Goal: Task Accomplishment & Management: Manage account settings

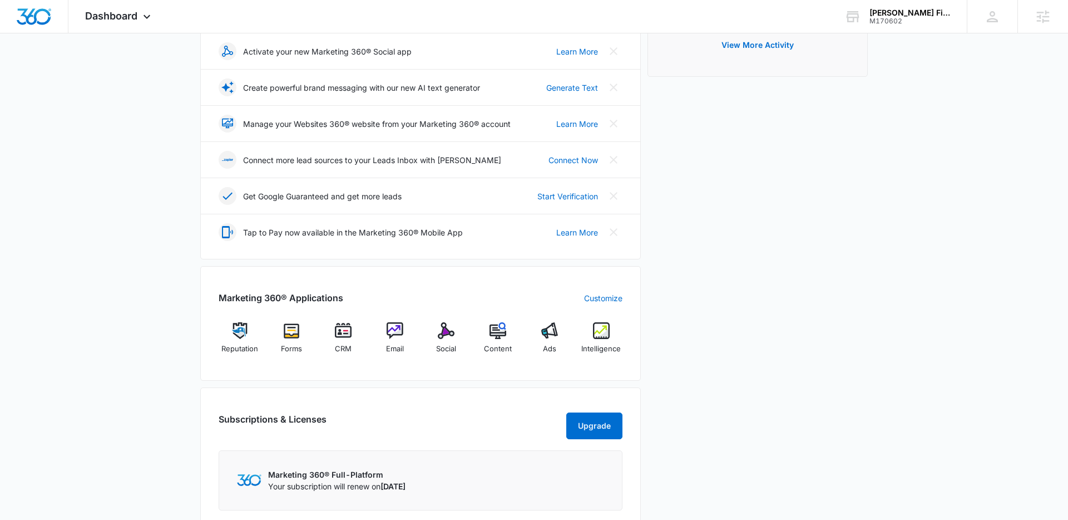
scroll to position [214, 0]
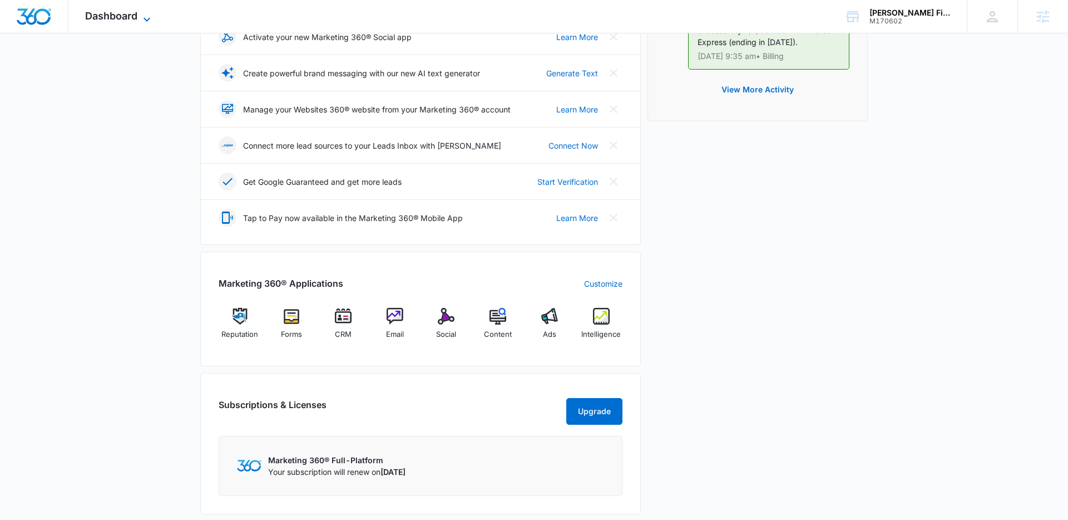
click at [126, 19] on span "Dashboard" at bounding box center [111, 16] width 52 height 12
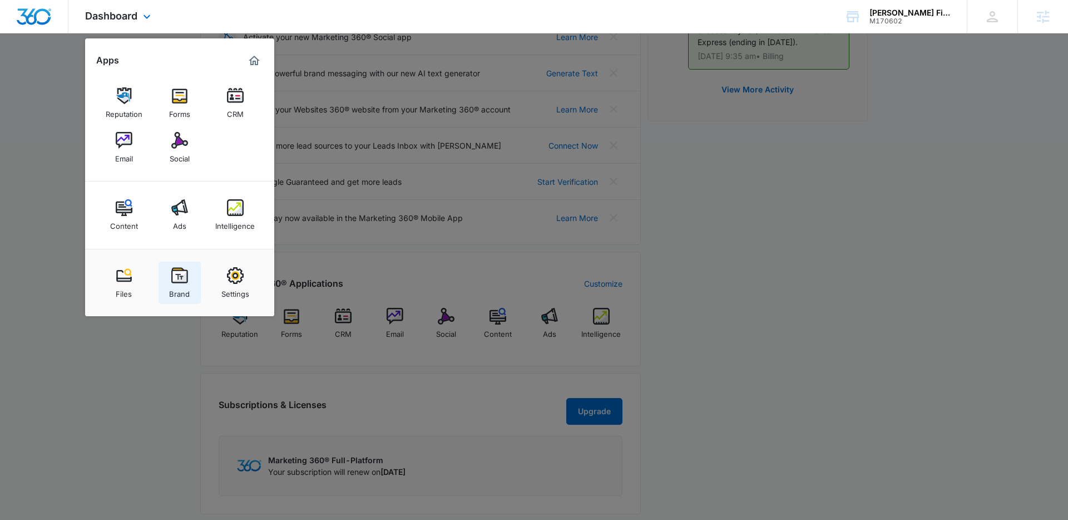
click at [180, 277] on img at bounding box center [179, 275] width 17 height 17
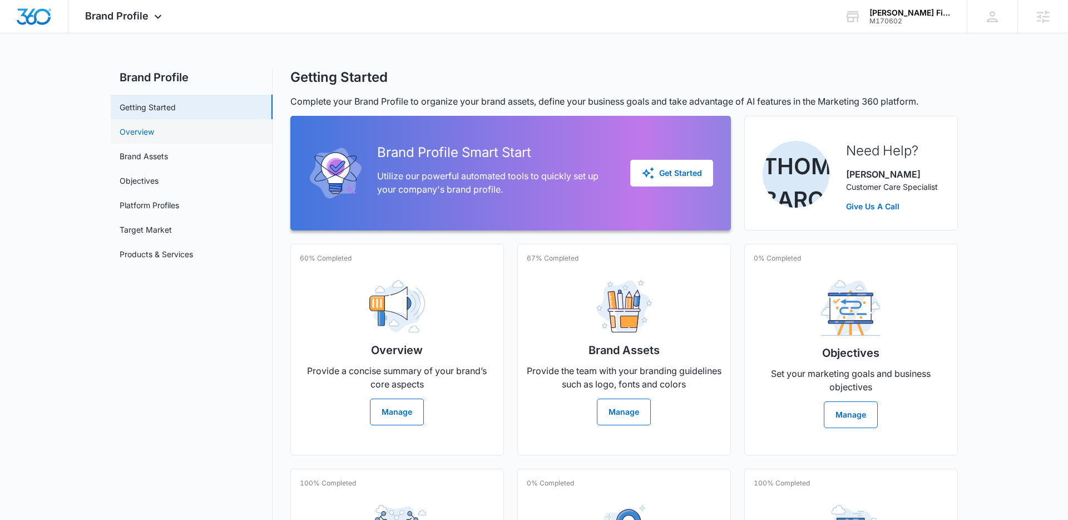
click at [154, 131] on link "Overview" at bounding box center [137, 132] width 34 height 12
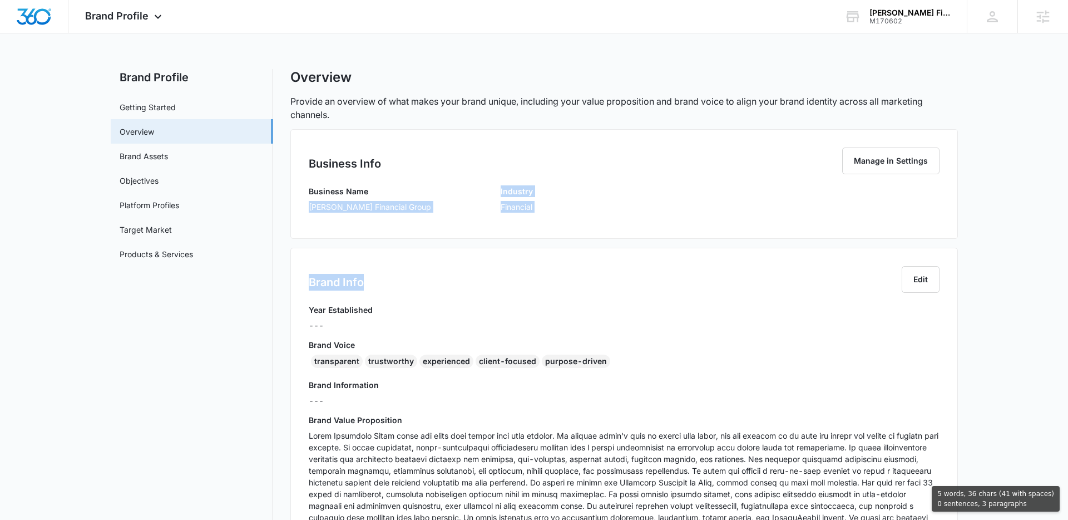
drag, startPoint x: 308, startPoint y: 209, endPoint x: 437, endPoint y: 283, distance: 148.8
click at [437, 283] on div "Business Info Manage in Settings Business Name [PERSON_NAME] Financial Group In…" at bounding box center [624, 471] width 668 height 685
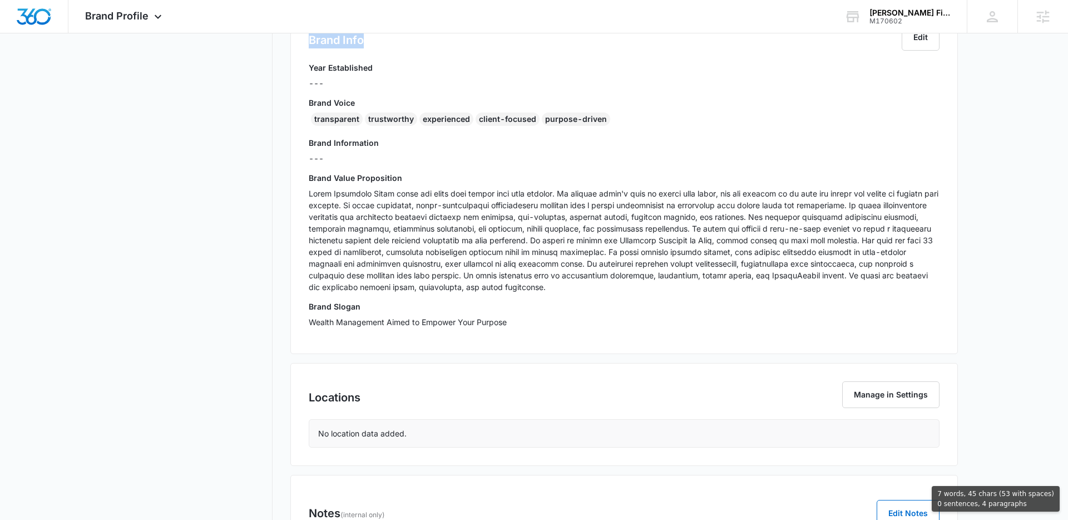
scroll to position [315, 0]
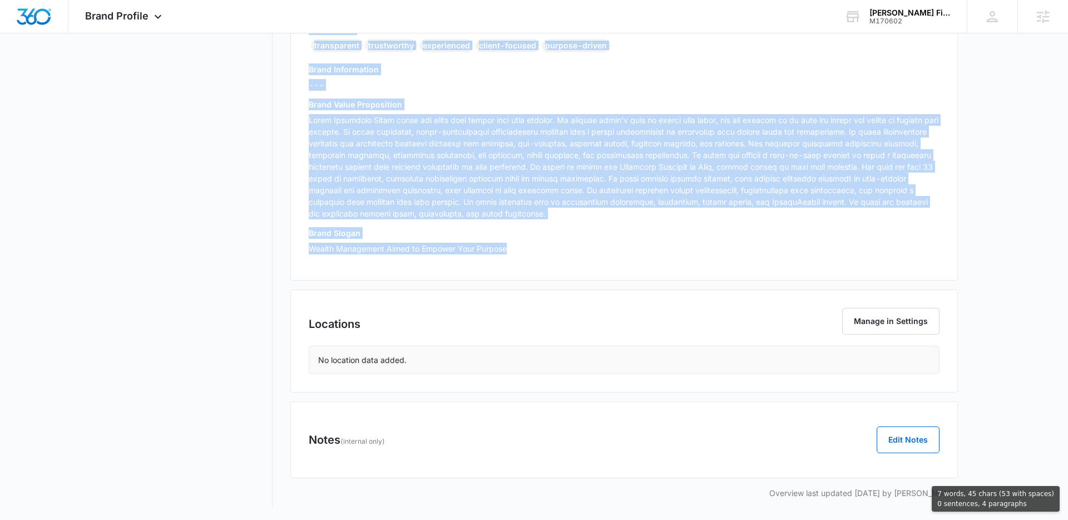
click at [526, 244] on p "Wealth Management Aimed to Empower Your Purpose" at bounding box center [624, 249] width 631 height 12
copy div "[PERSON_NAME] Financial Group Industry Financial Brand Info Edit Year Establish…"
